Goal: Information Seeking & Learning: Understand process/instructions

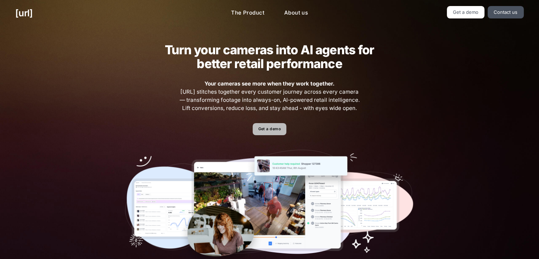
click at [280, 127] on link "Get a demo" at bounding box center [270, 129] width 34 height 12
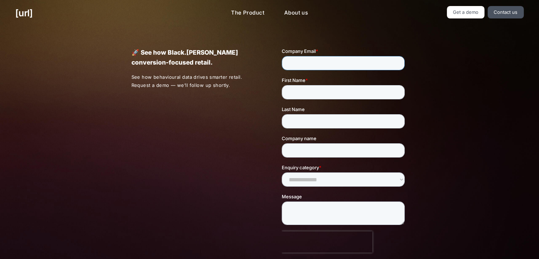
click at [326, 65] on input "Company Email *" at bounding box center [343, 63] width 123 height 14
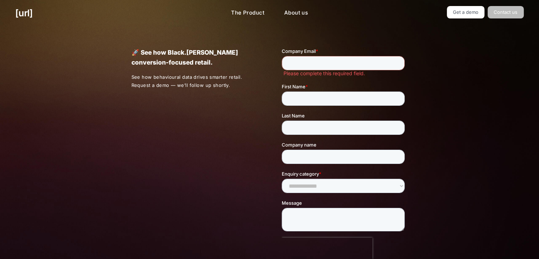
click at [494, 9] on link "Contact us" at bounding box center [506, 12] width 36 height 12
